Goal: Transaction & Acquisition: Book appointment/travel/reservation

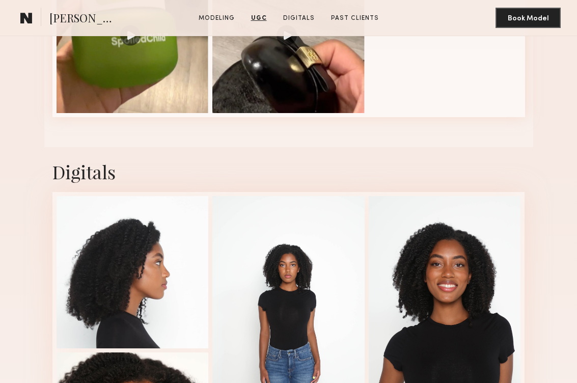
scroll to position [1841, 0]
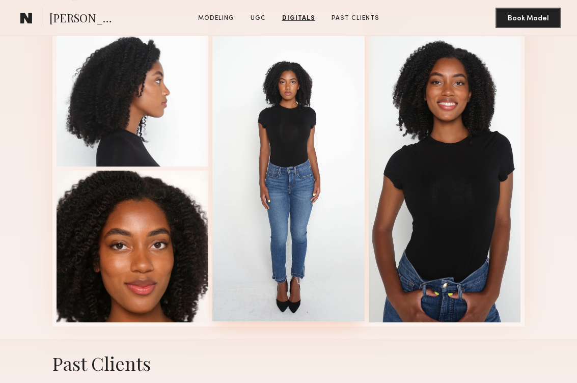
click at [282, 175] on div at bounding box center [288, 167] width 152 height 308
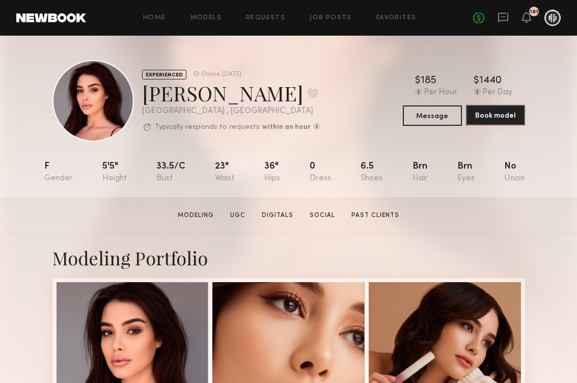
click at [472, 115] on button "Book model" at bounding box center [495, 115] width 59 height 20
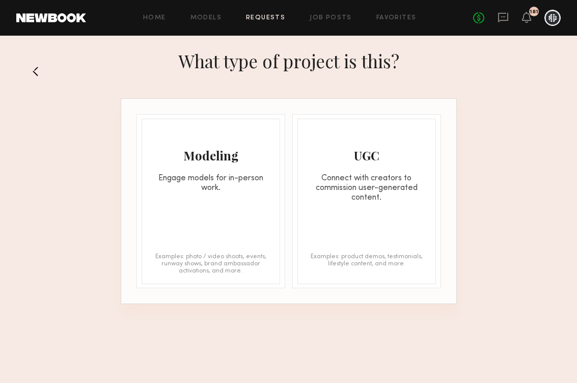
click at [261, 180] on div "Engage models for in-person work." at bounding box center [211, 183] width 138 height 19
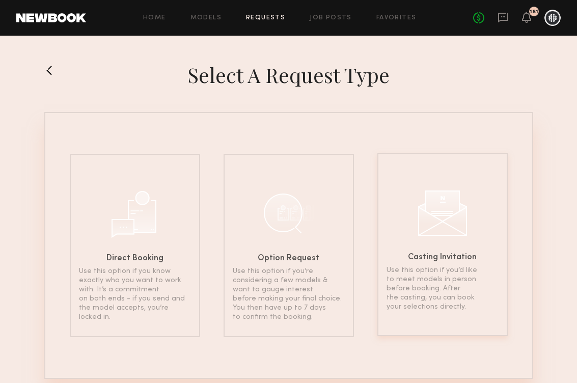
click at [415, 239] on div "Casting Invitation Use this option if you’d like to meet models in person befor…" at bounding box center [443, 244] width 130 height 183
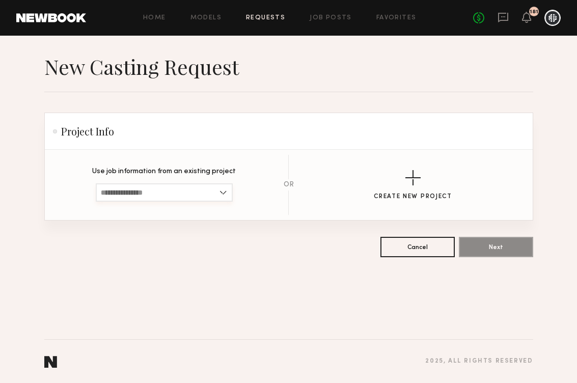
click at [210, 190] on input at bounding box center [164, 192] width 137 height 18
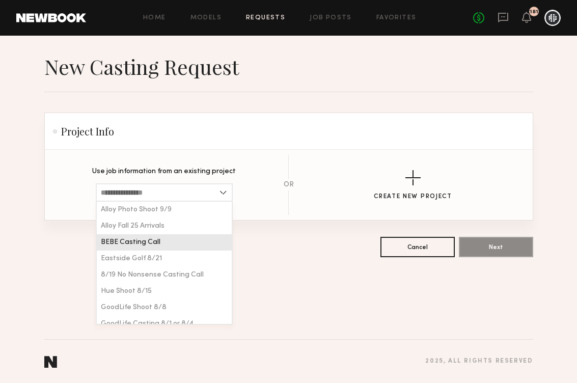
click at [195, 236] on div "BEBE Casting Call" at bounding box center [164, 242] width 135 height 16
type input "**********"
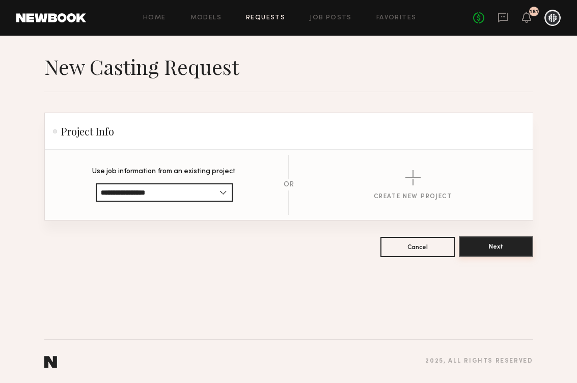
click at [479, 253] on button "Next" at bounding box center [496, 246] width 74 height 20
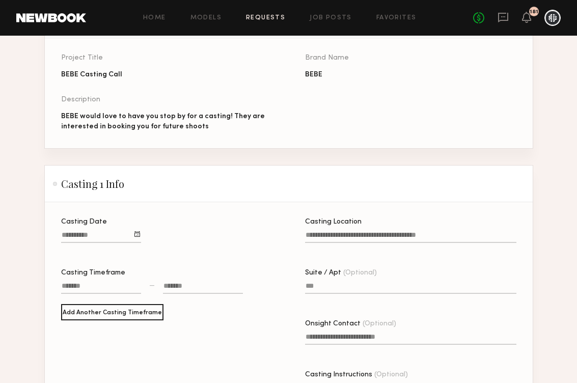
scroll to position [118, 0]
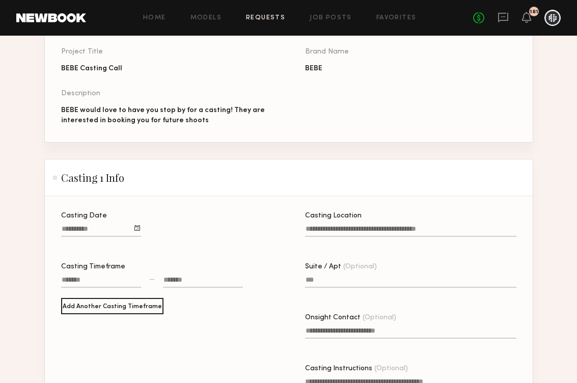
click at [137, 226] on div at bounding box center [138, 228] width 6 height 6
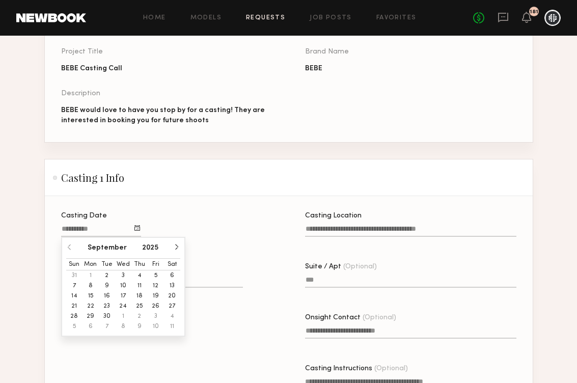
click at [252, 198] on section "Casting Date September 2025 Sun Mon Tue Wed Thu Fri Sat 31 1 2 3 4 5 6 7 8 9 10…" at bounding box center [289, 327] width 488 height 262
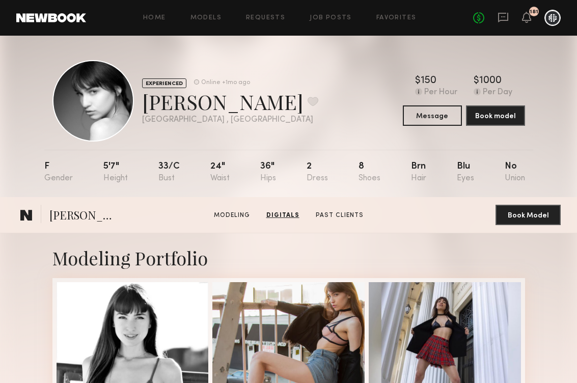
scroll to position [922, 0]
